Goal: Task Accomplishment & Management: Use online tool/utility

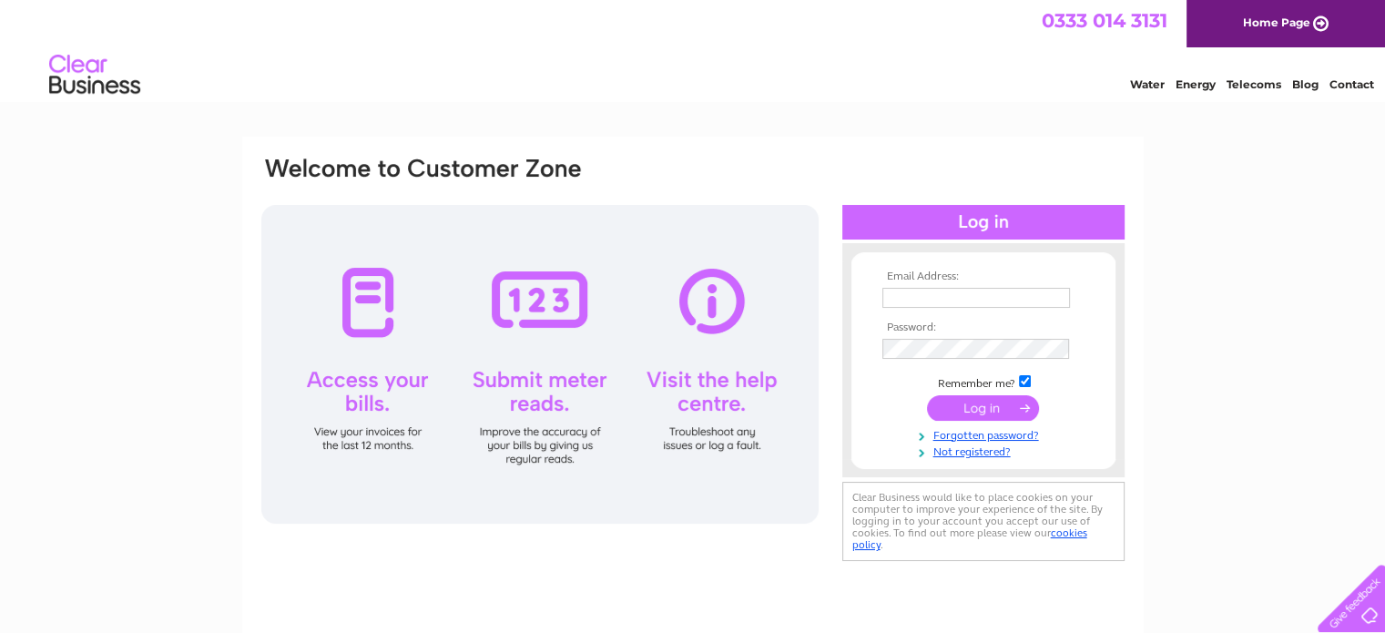
type input "walltowallinteriors@googlemail.com"
click at [1031, 403] on input "submit" at bounding box center [983, 407] width 112 height 25
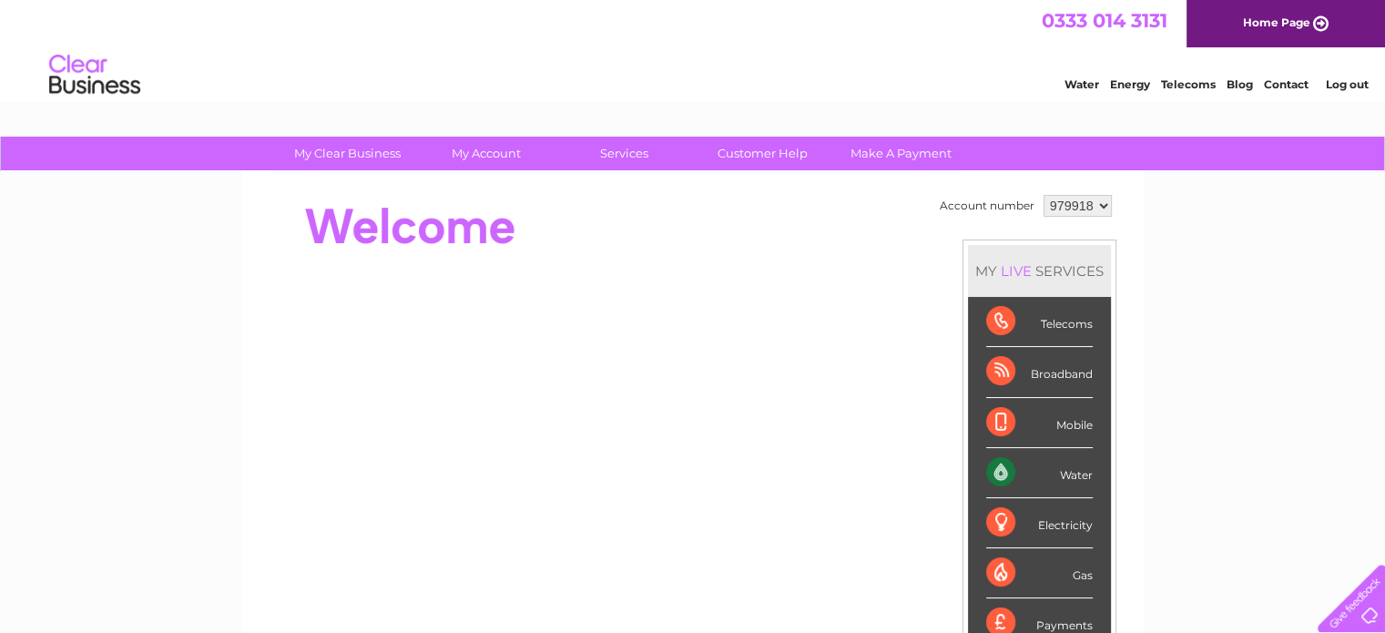
click at [998, 464] on div "Water" at bounding box center [1039, 473] width 107 height 50
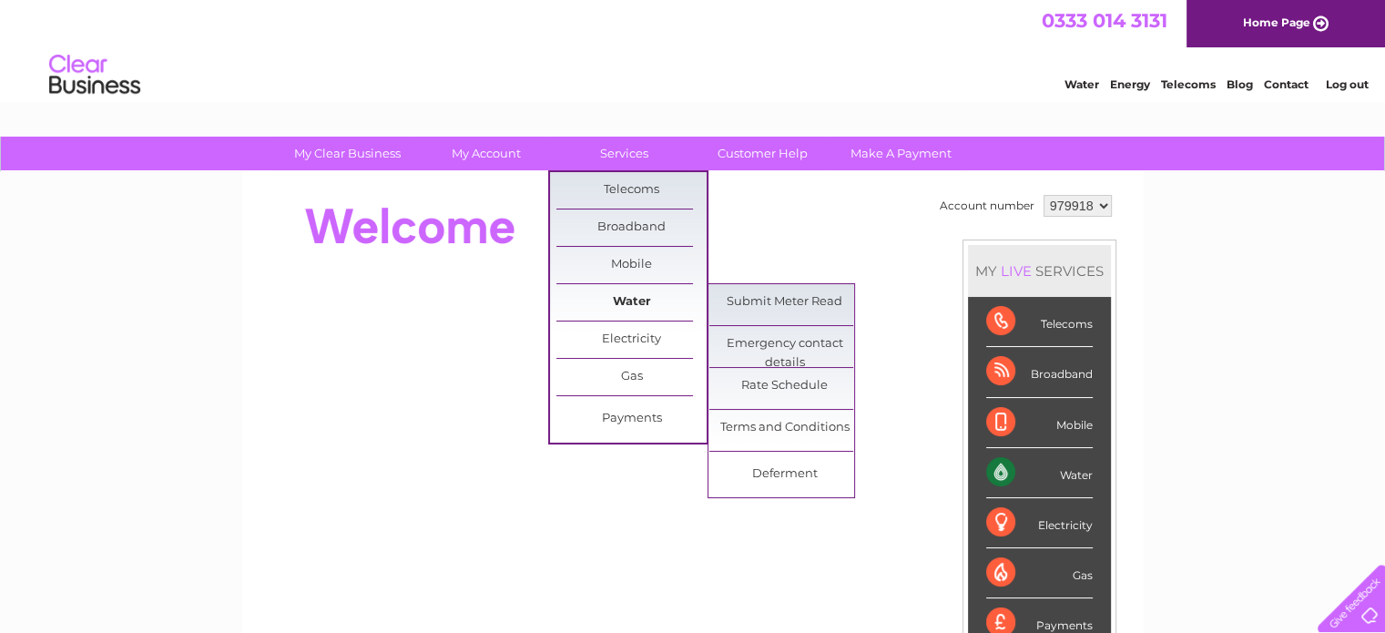
click at [623, 298] on link "Water" at bounding box center [631, 302] width 150 height 36
click at [780, 297] on link "Submit Meter Read" at bounding box center [784, 302] width 150 height 36
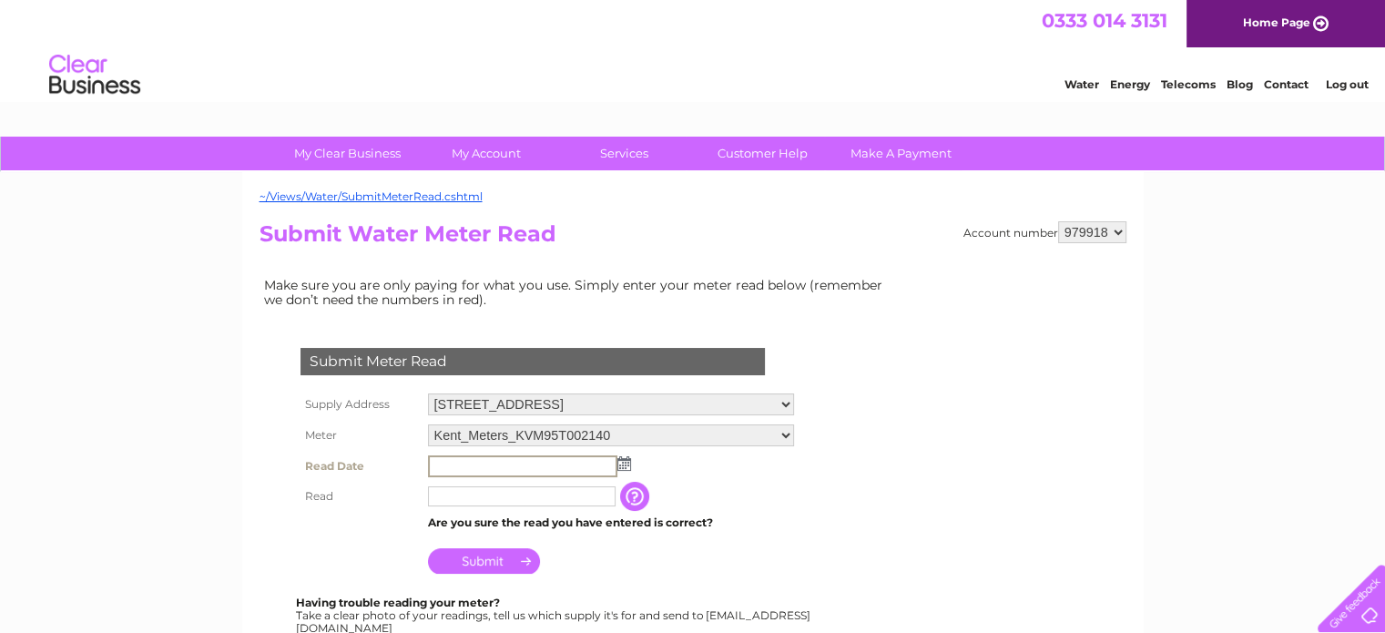
click at [467, 463] on input "text" at bounding box center [522, 466] width 189 height 22
click at [626, 461] on img at bounding box center [623, 462] width 14 height 15
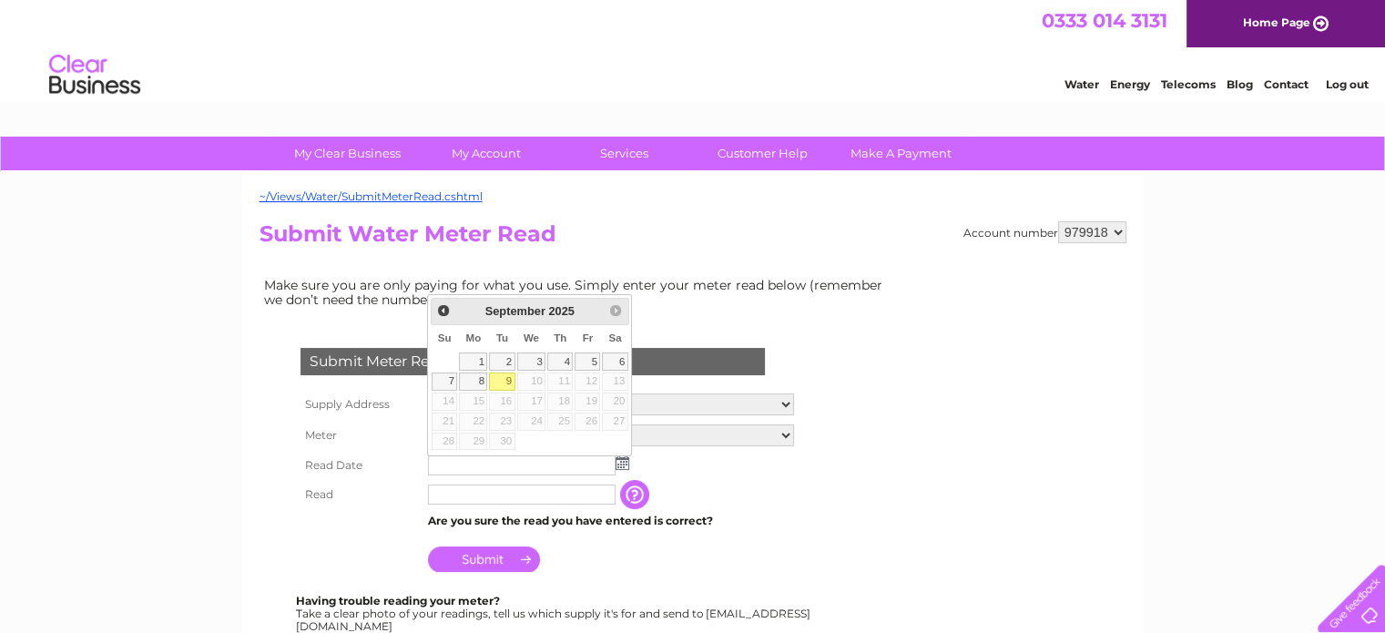
click at [507, 374] on link "9" at bounding box center [501, 381] width 25 height 18
type input "[DATE]"
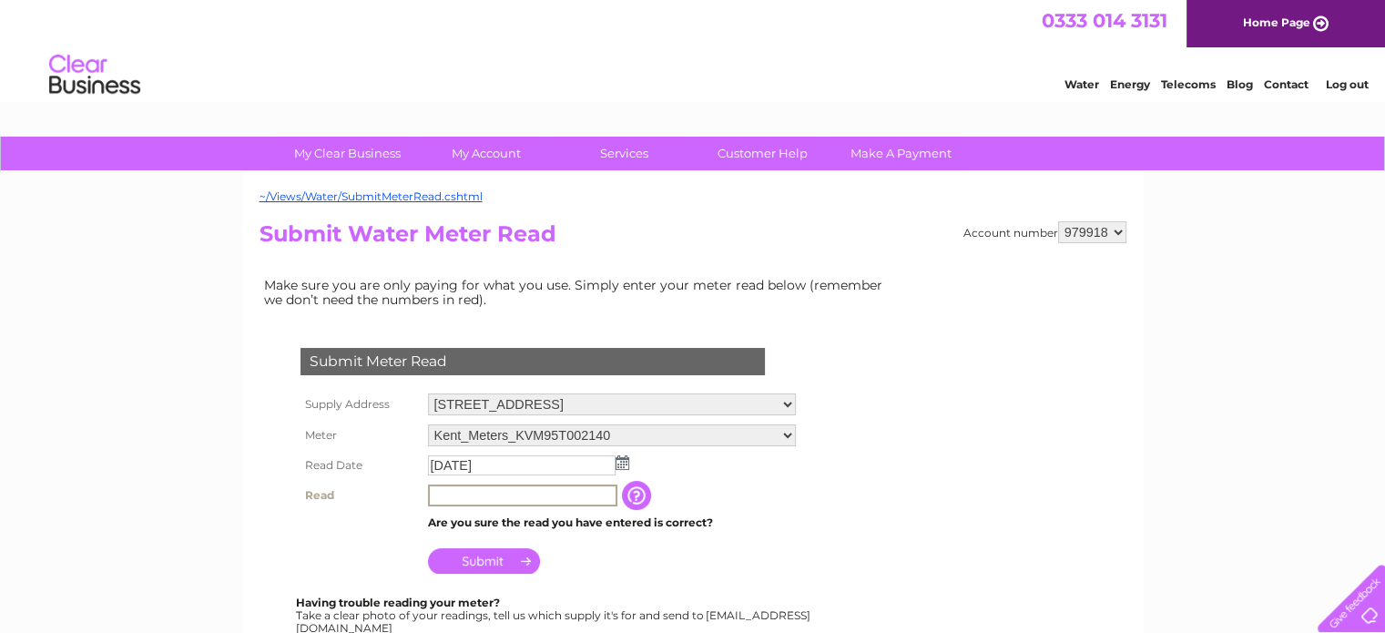
click at [476, 495] on input "text" at bounding box center [522, 495] width 189 height 22
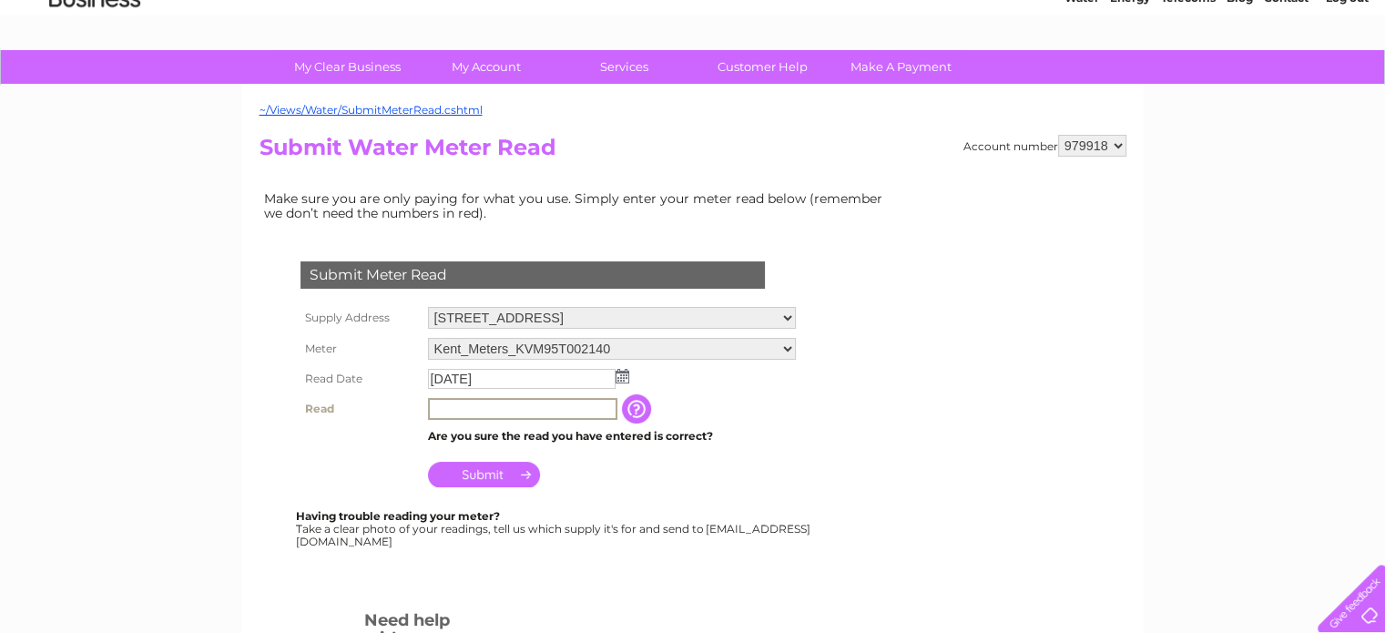
scroll to position [91, 0]
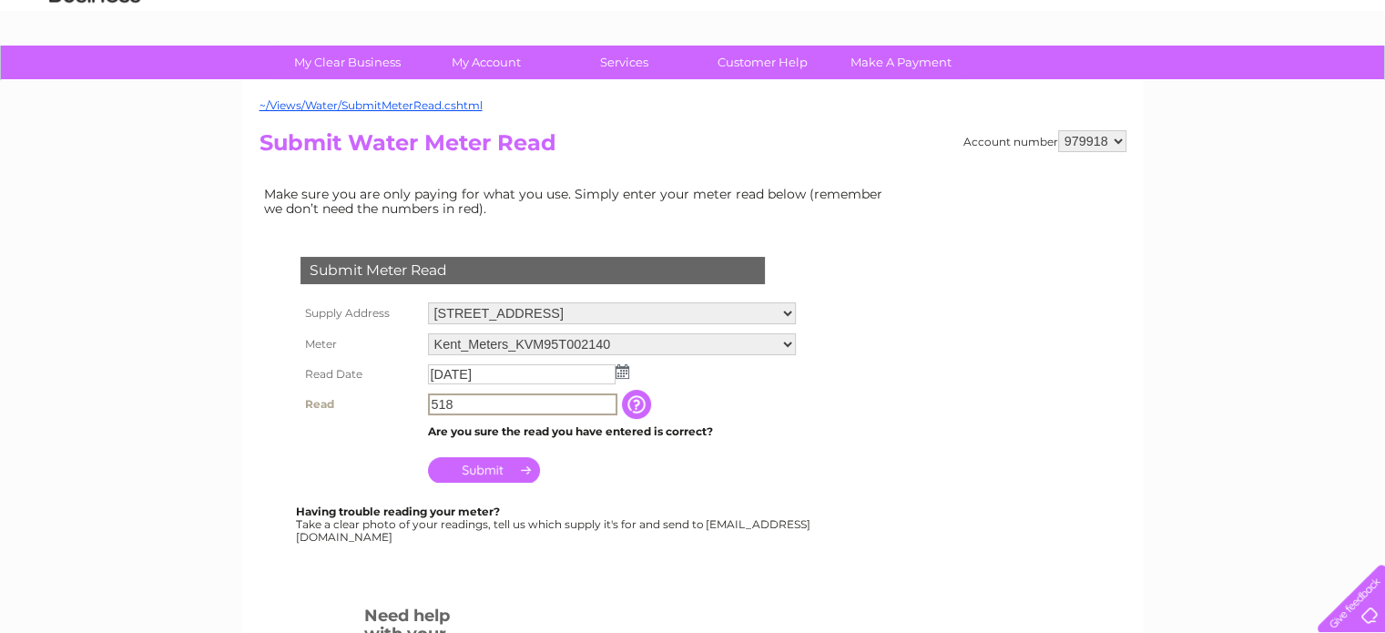
type input "518"
click at [498, 464] on input "Submit" at bounding box center [484, 467] width 112 height 25
